Goal: Transaction & Acquisition: Purchase product/service

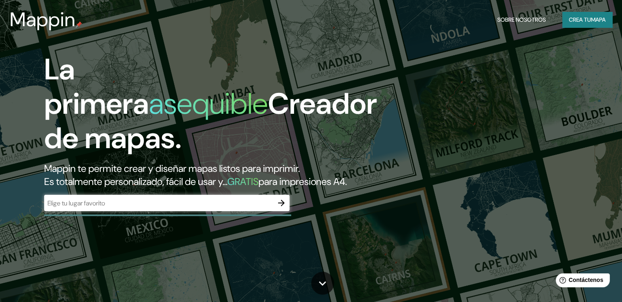
click at [238, 211] on div "​" at bounding box center [166, 203] width 245 height 16
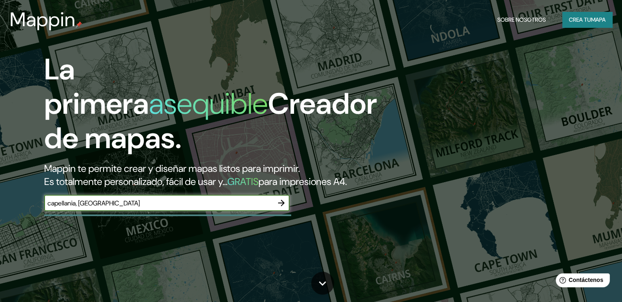
type input "capellania, nepeña"
type input "capellania nepeña [GEOGRAPHIC_DATA]"
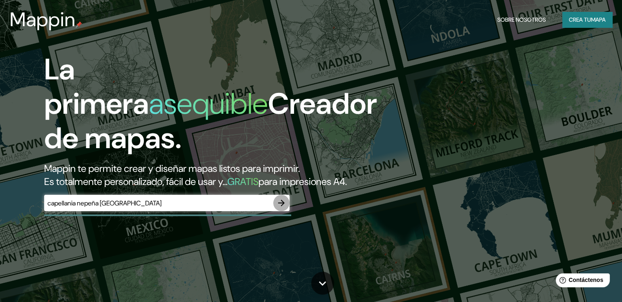
click at [286, 211] on button "button" at bounding box center [281, 203] width 16 height 16
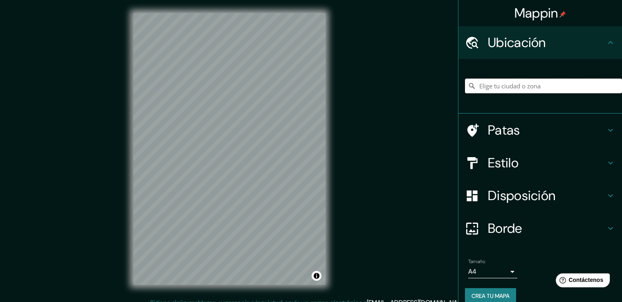
click at [535, 81] on input "Elige tu ciudad o zona" at bounding box center [543, 85] width 157 height 15
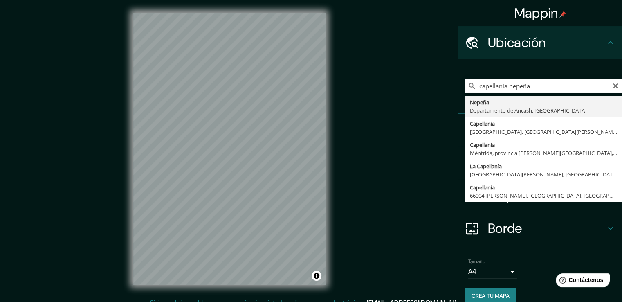
type input "Nepeña, [GEOGRAPHIC_DATA], [GEOGRAPHIC_DATA]"
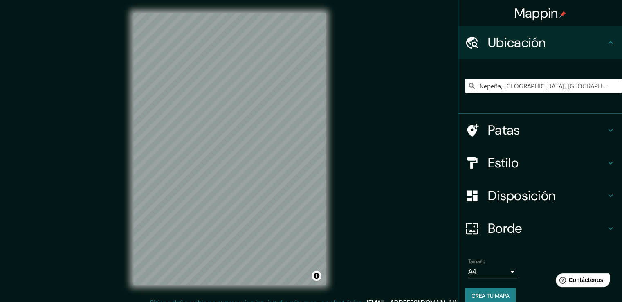
click at [80, 230] on div "Mappin Ubicación Nepeña, [GEOGRAPHIC_DATA], [GEOGRAPHIC_DATA] Patas Estilo Disp…" at bounding box center [311, 155] width 622 height 311
click at [358, 114] on div "Mappin Ubicación Nepeña, [GEOGRAPHIC_DATA], [GEOGRAPHIC_DATA] Patas Estilo Disp…" at bounding box center [311, 155] width 622 height 311
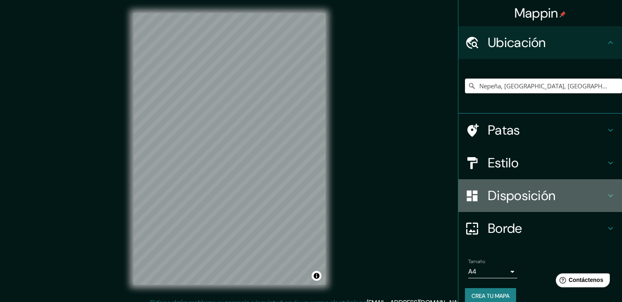
click at [536, 197] on font "Disposición" at bounding box center [521, 195] width 67 height 17
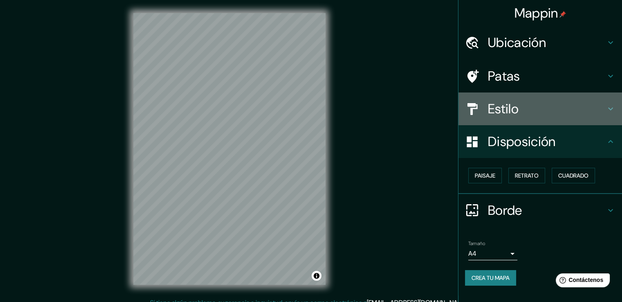
click at [536, 113] on h4 "Estilo" at bounding box center [547, 109] width 118 height 16
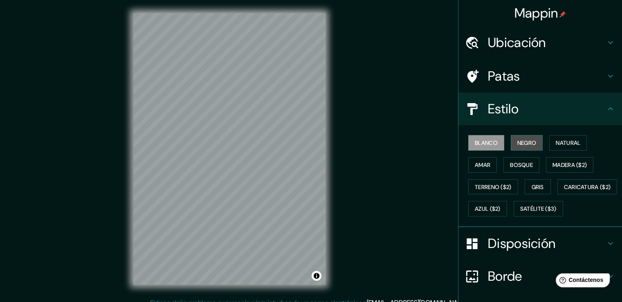
click at [525, 146] on font "Negro" at bounding box center [526, 142] width 19 height 7
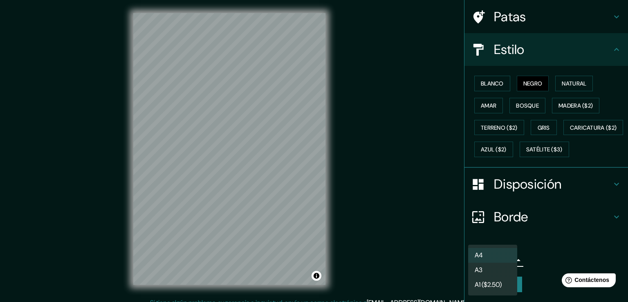
click at [503, 262] on body "Mappin Ubicación Nepeña, [GEOGRAPHIC_DATA], [GEOGRAPHIC_DATA] Patas Estilo Blan…" at bounding box center [314, 151] width 628 height 302
click at [499, 276] on li "A3" at bounding box center [492, 270] width 49 height 15
type input "a4"
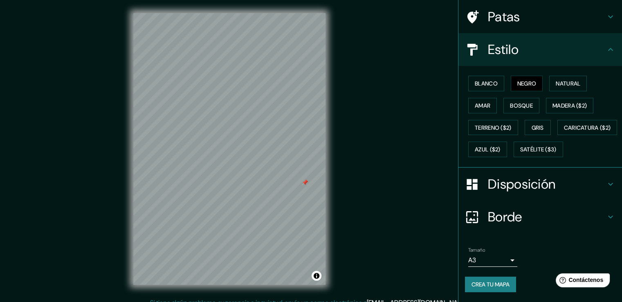
click at [306, 184] on div at bounding box center [305, 182] width 7 height 7
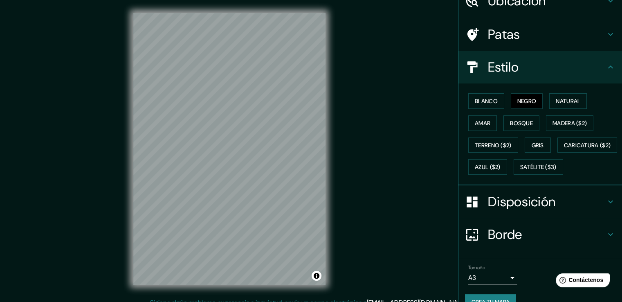
scroll to position [0, 0]
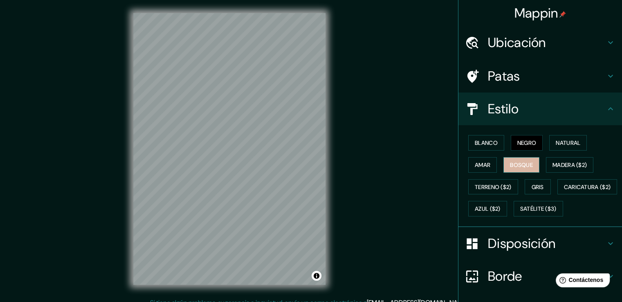
click at [527, 162] on font "Bosque" at bounding box center [521, 164] width 23 height 7
click at [502, 188] on font "Terreno ($2)" at bounding box center [493, 186] width 37 height 7
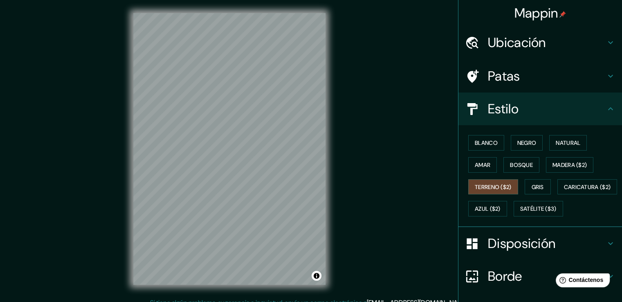
click at [263, 142] on div "Mappin Ubicación Nepeña, [GEOGRAPHIC_DATA], [GEOGRAPHIC_DATA] Patas Estilo Blan…" at bounding box center [311, 155] width 622 height 311
click at [514, 166] on font "Bosque" at bounding box center [521, 164] width 23 height 7
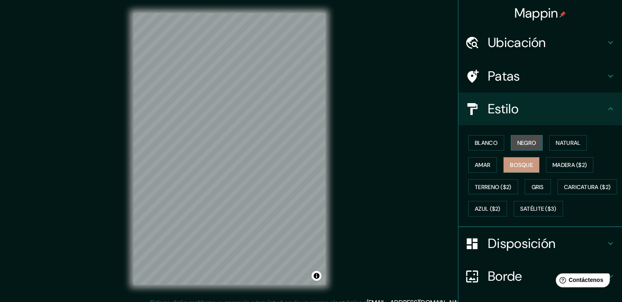
click at [517, 142] on font "Negro" at bounding box center [526, 142] width 19 height 7
